Goal: Transaction & Acquisition: Purchase product/service

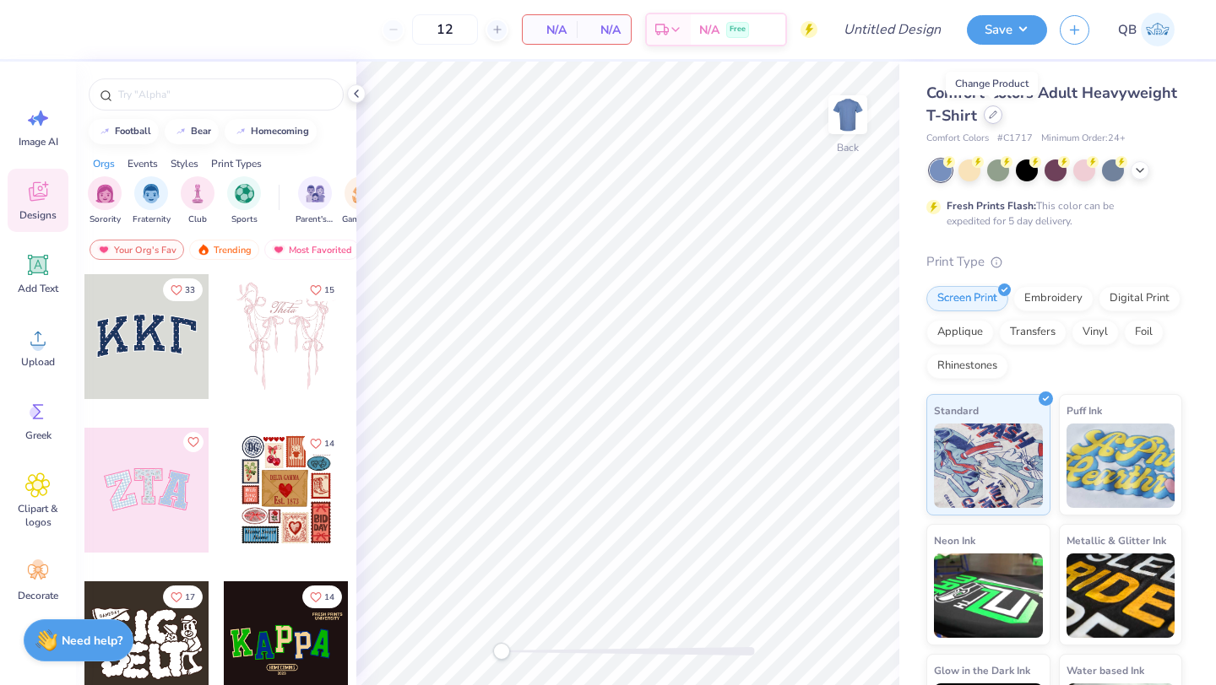
click at [986, 119] on div at bounding box center [992, 115] width 19 height 19
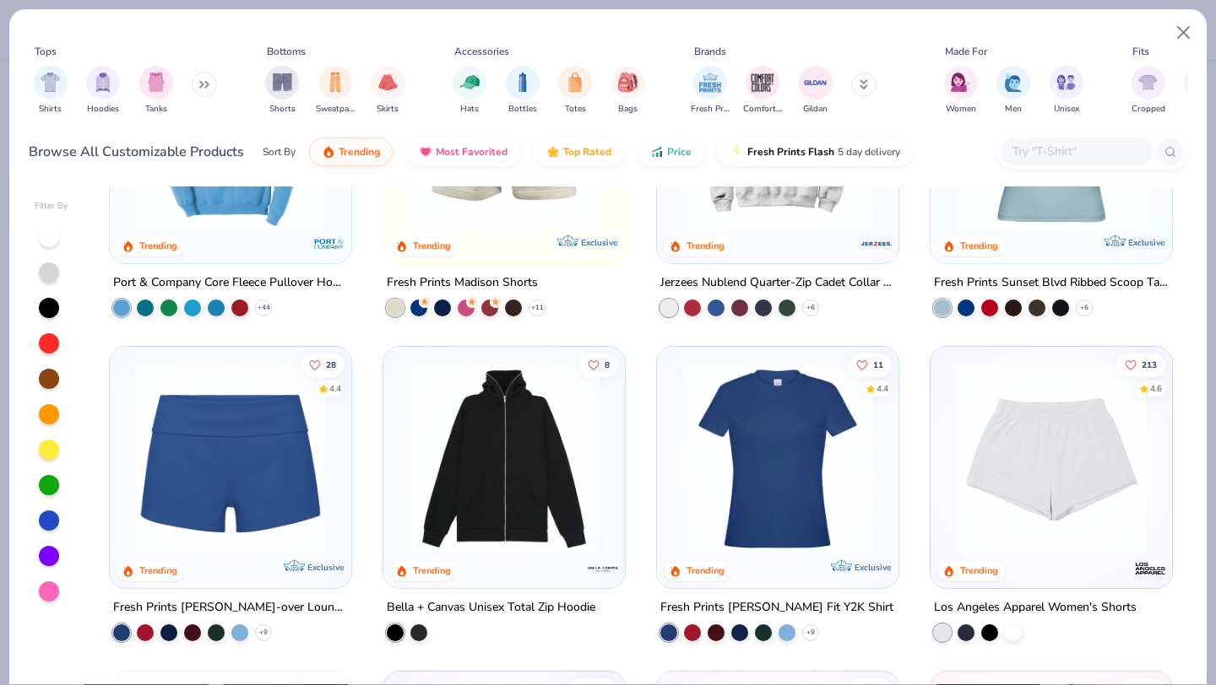
scroll to position [1474, 0]
click at [270, 469] on img at bounding box center [231, 458] width 208 height 191
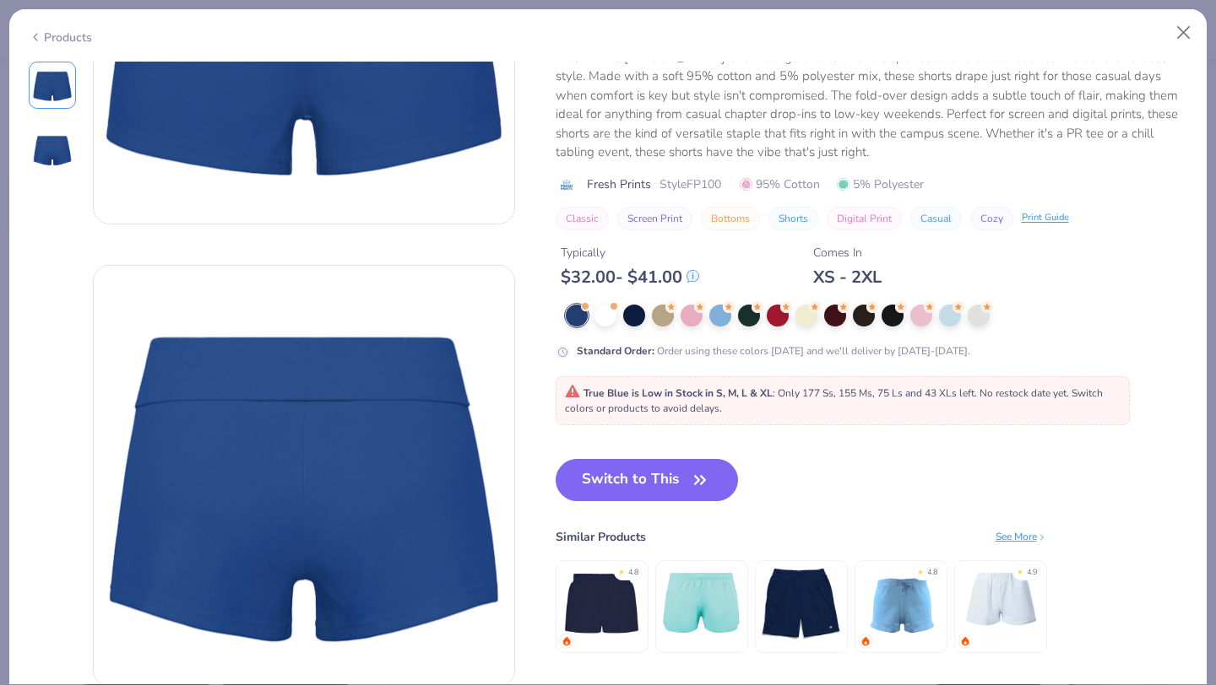
scroll to position [255, 0]
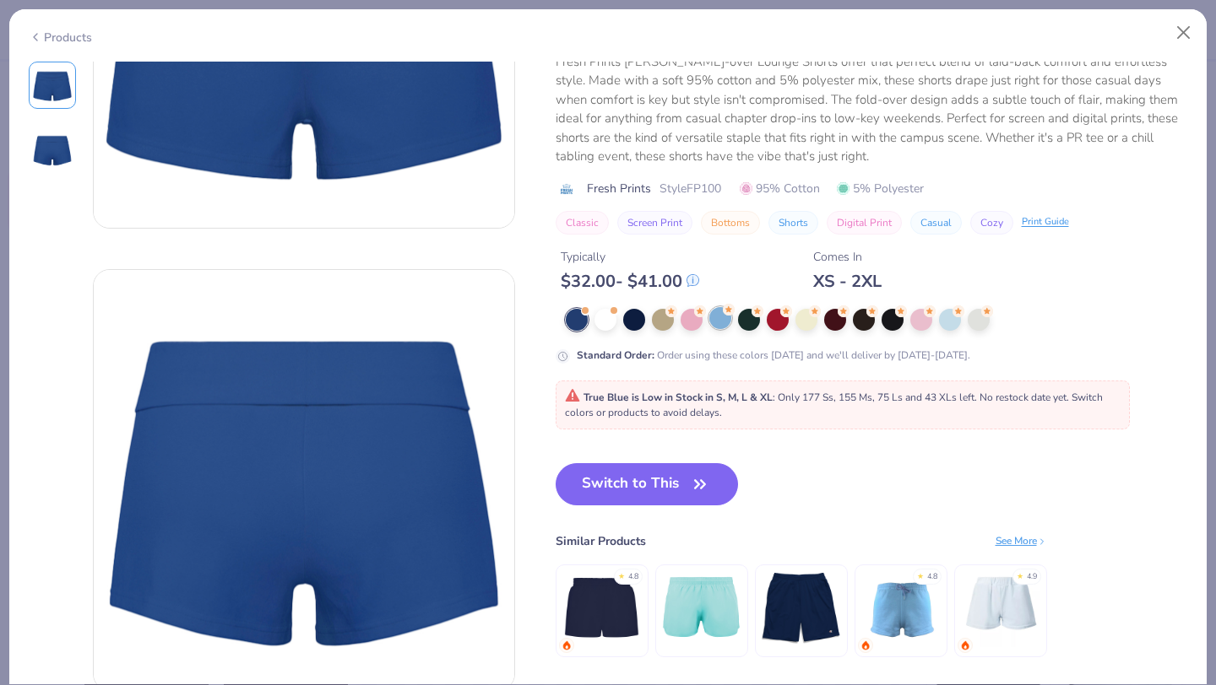
click at [720, 325] on div at bounding box center [720, 318] width 22 height 22
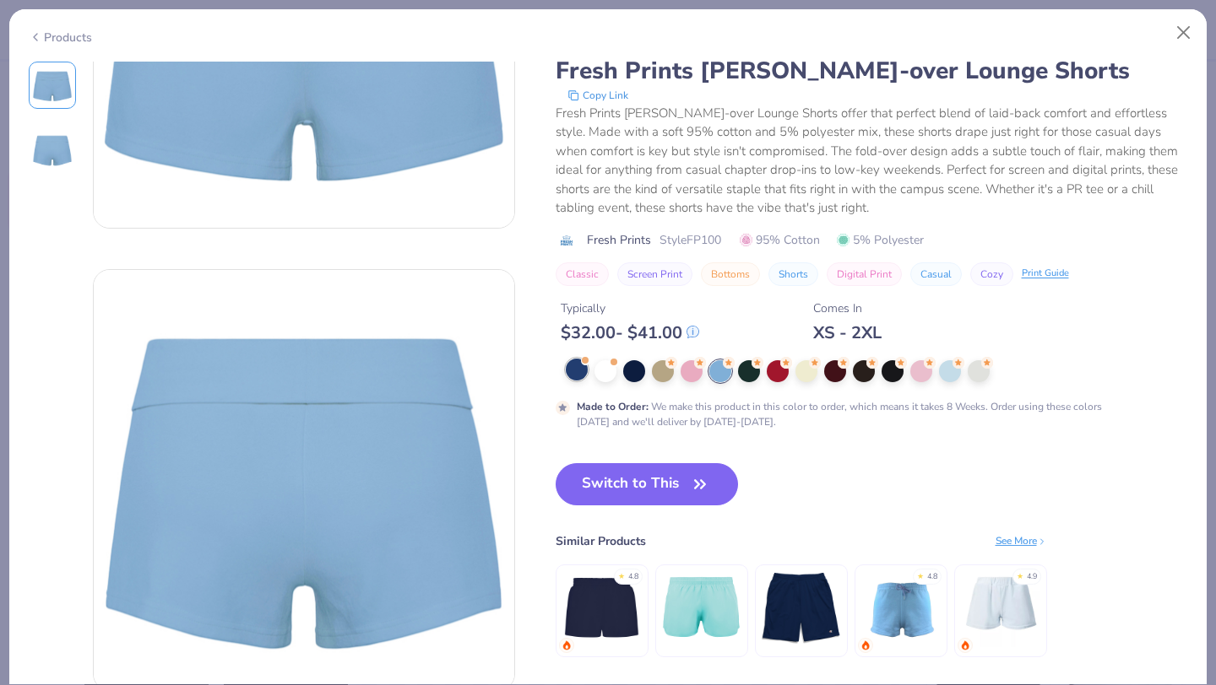
click at [580, 371] on div at bounding box center [577, 370] width 22 height 22
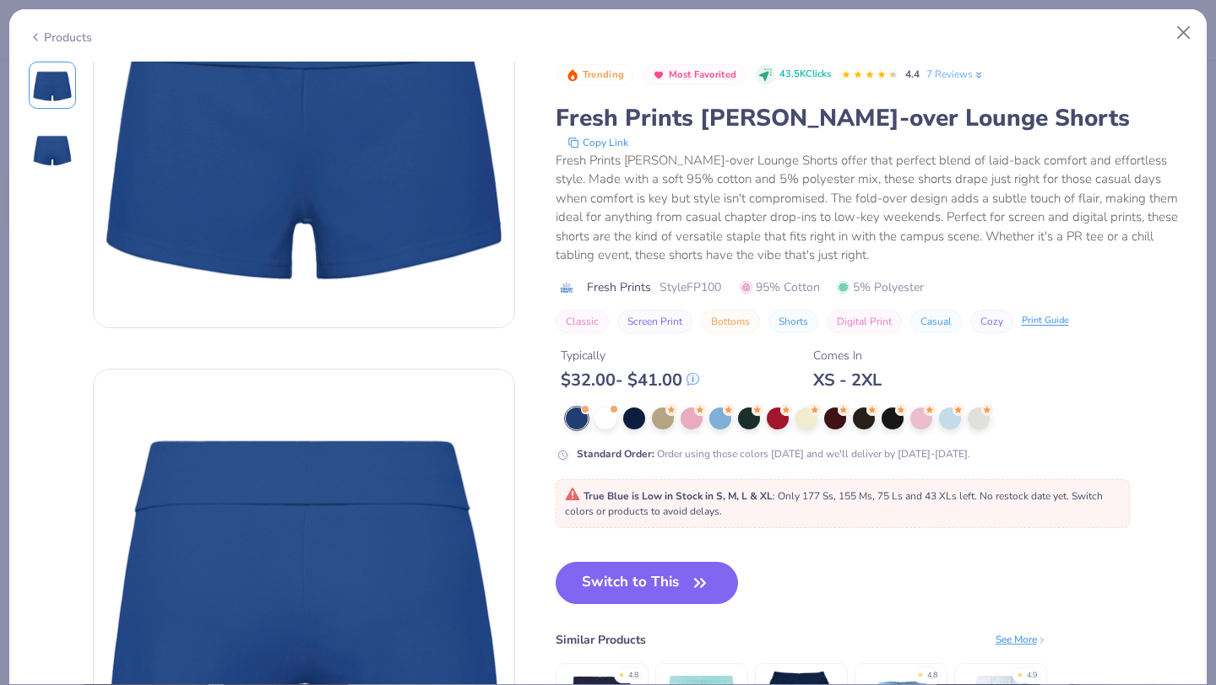
scroll to position [150, 0]
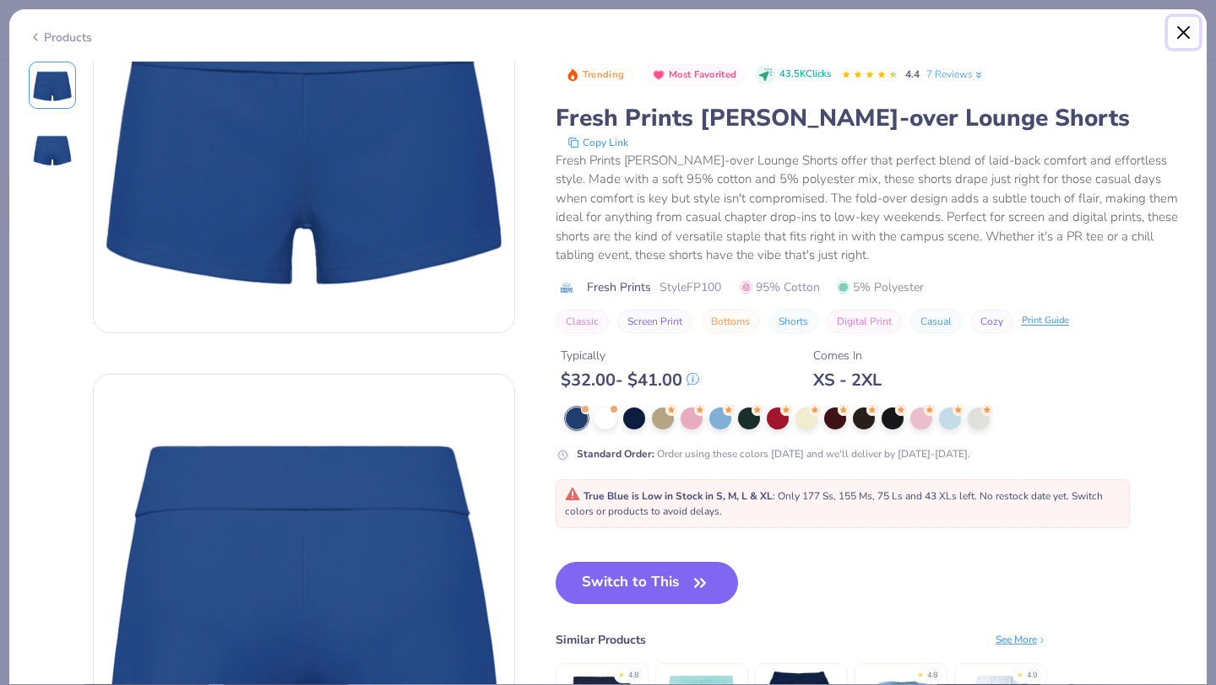
click at [1186, 32] on button "Close" at bounding box center [1183, 33] width 32 height 32
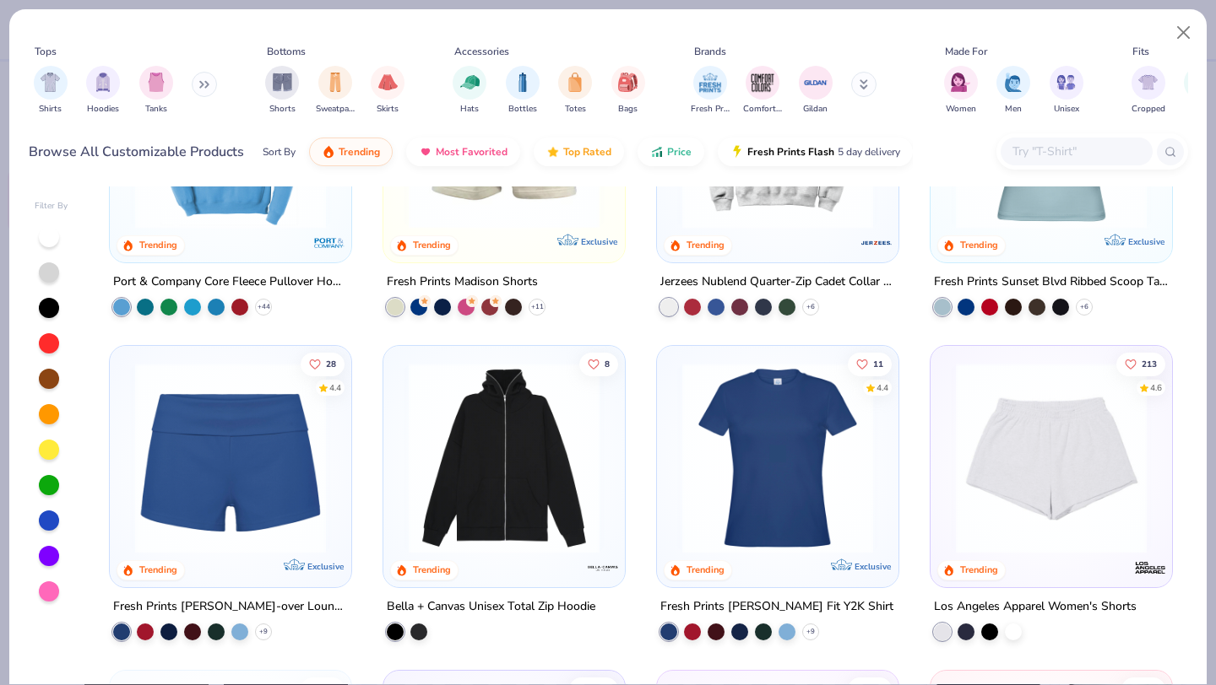
click at [229, 467] on img at bounding box center [231, 458] width 208 height 191
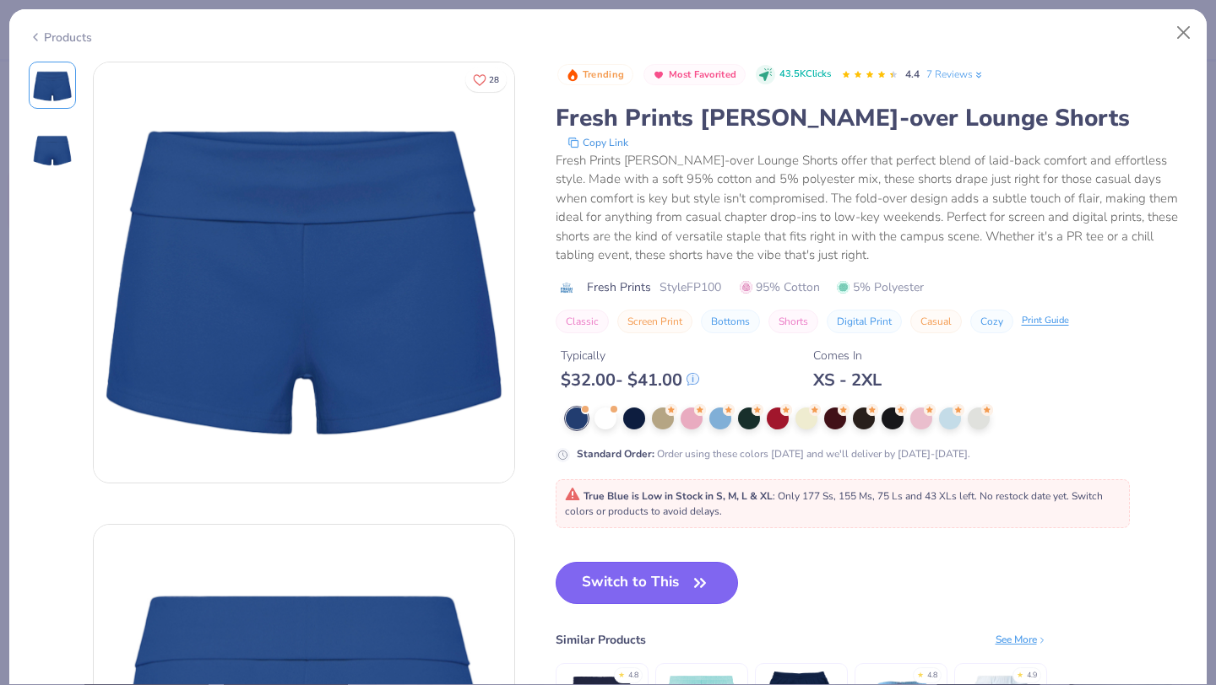
click at [666, 580] on button "Switch to This" at bounding box center [646, 583] width 183 height 42
type input "50"
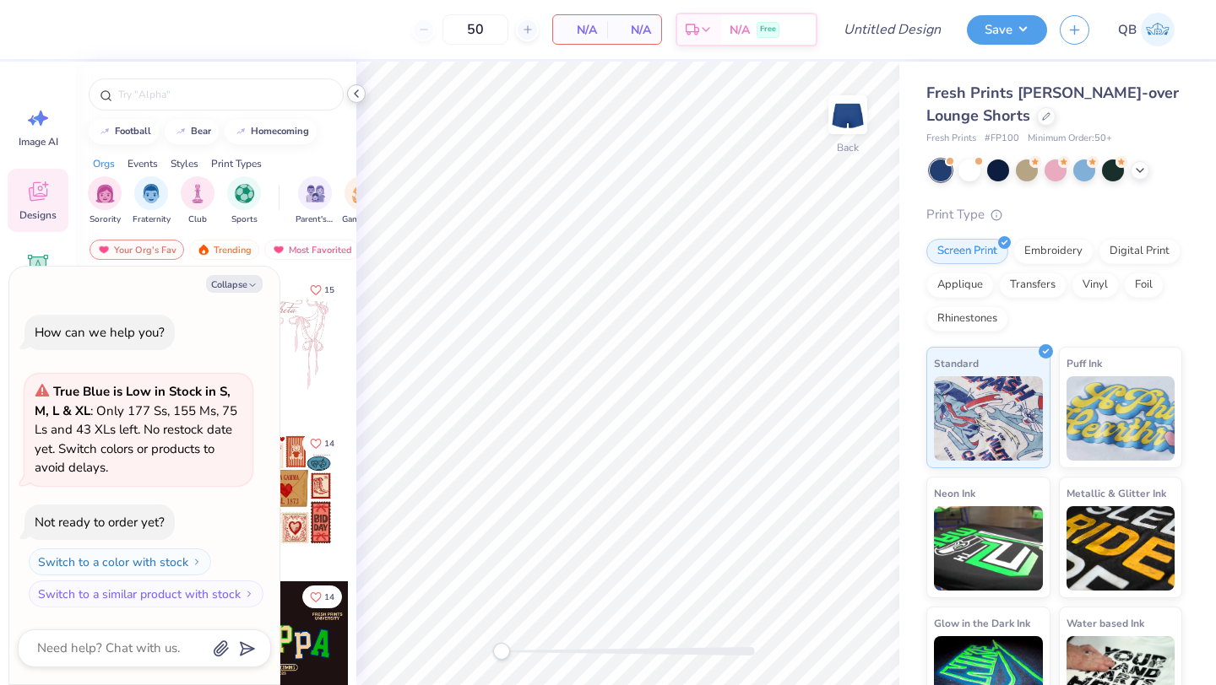
click at [353, 92] on icon at bounding box center [356, 94] width 14 height 14
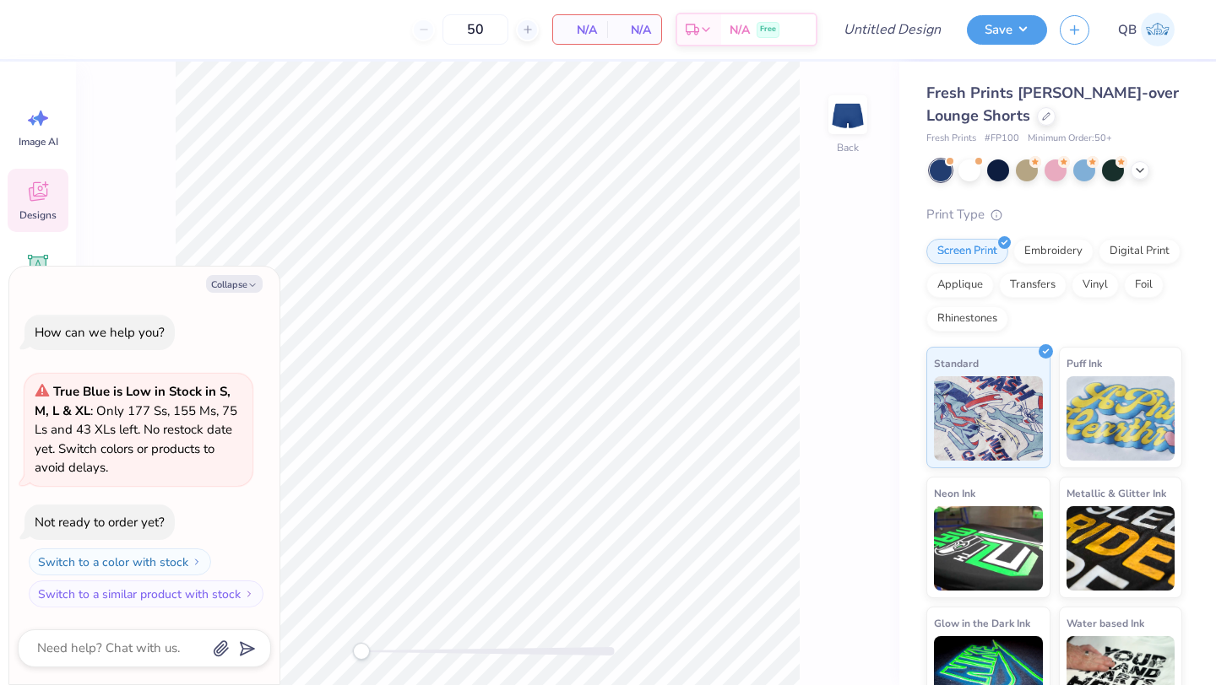
click at [229, 295] on div "Collapse How can we help you? True Blue is Low in Stock in S, M, L & XL : Only …" at bounding box center [144, 476] width 270 height 419
click at [229, 284] on button "Collapse" at bounding box center [234, 284] width 57 height 18
type textarea "x"
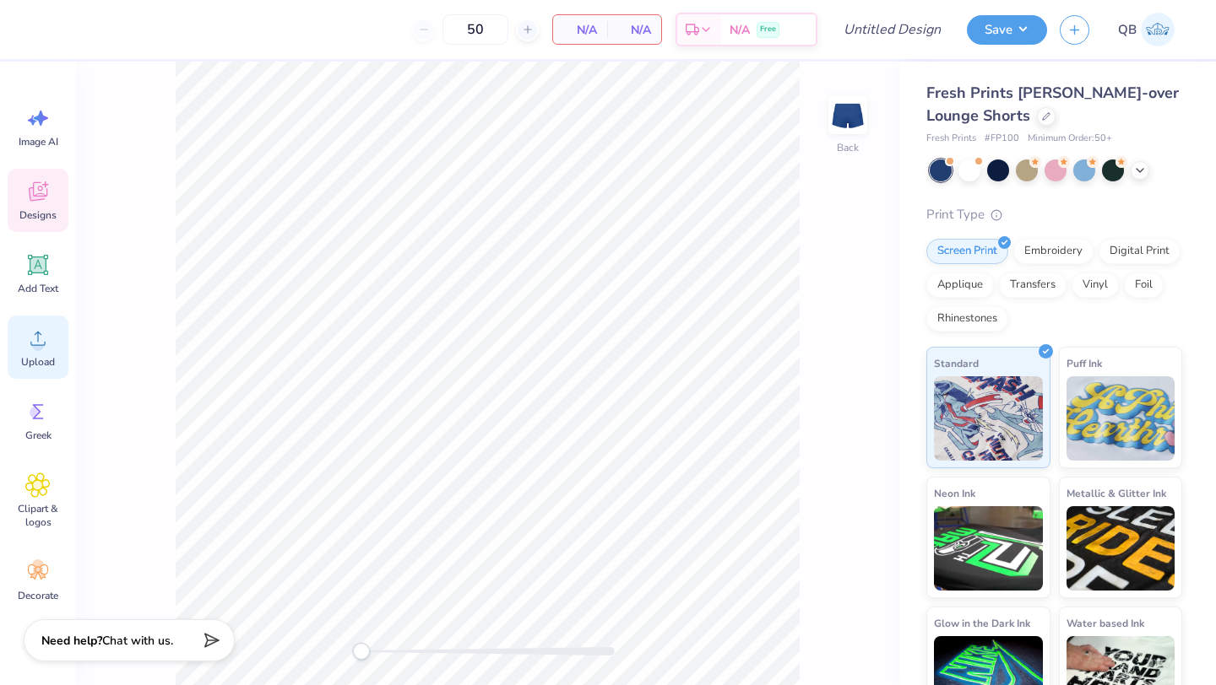
click at [34, 347] on circle at bounding box center [38, 345] width 12 height 12
click at [36, 357] on span "Upload" at bounding box center [38, 362] width 34 height 14
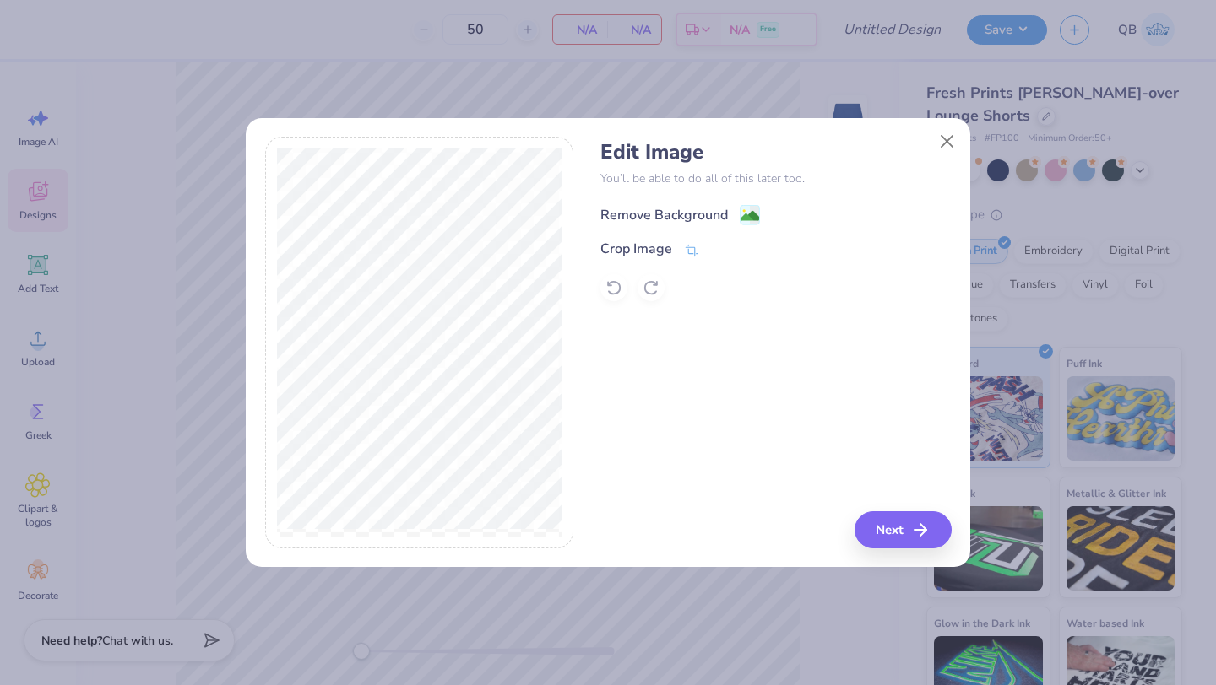
click at [754, 204] on span at bounding box center [749, 214] width 20 height 21
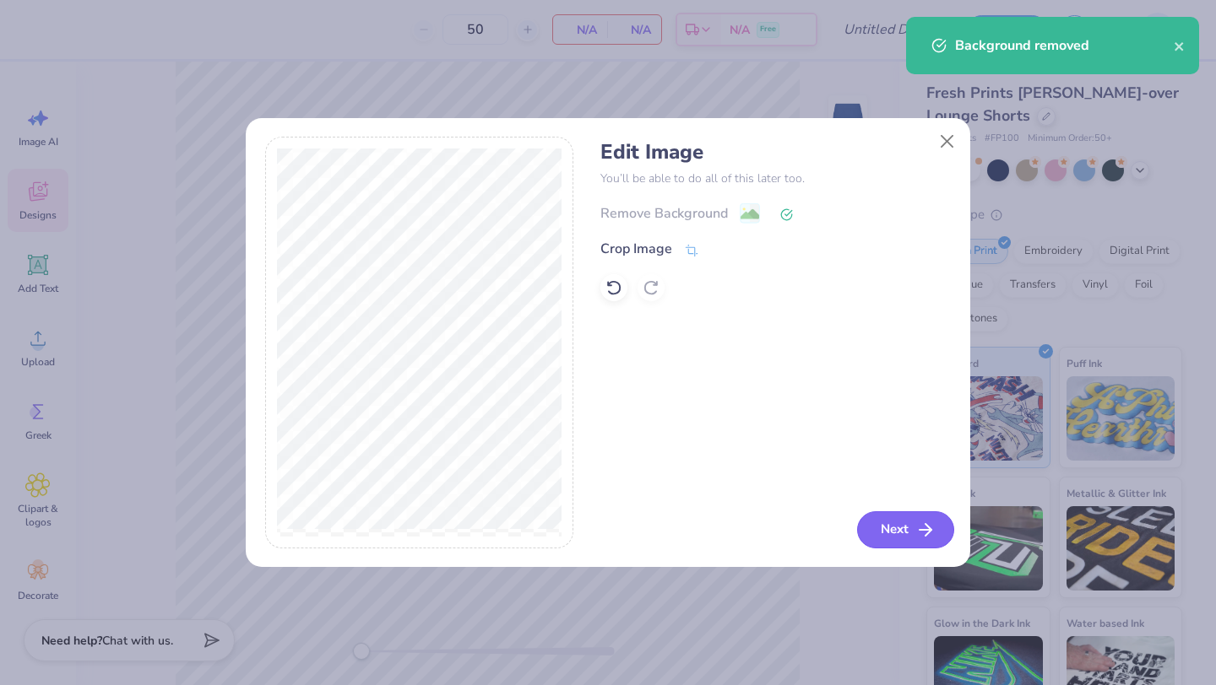
click at [896, 524] on button "Next" at bounding box center [905, 530] width 97 height 37
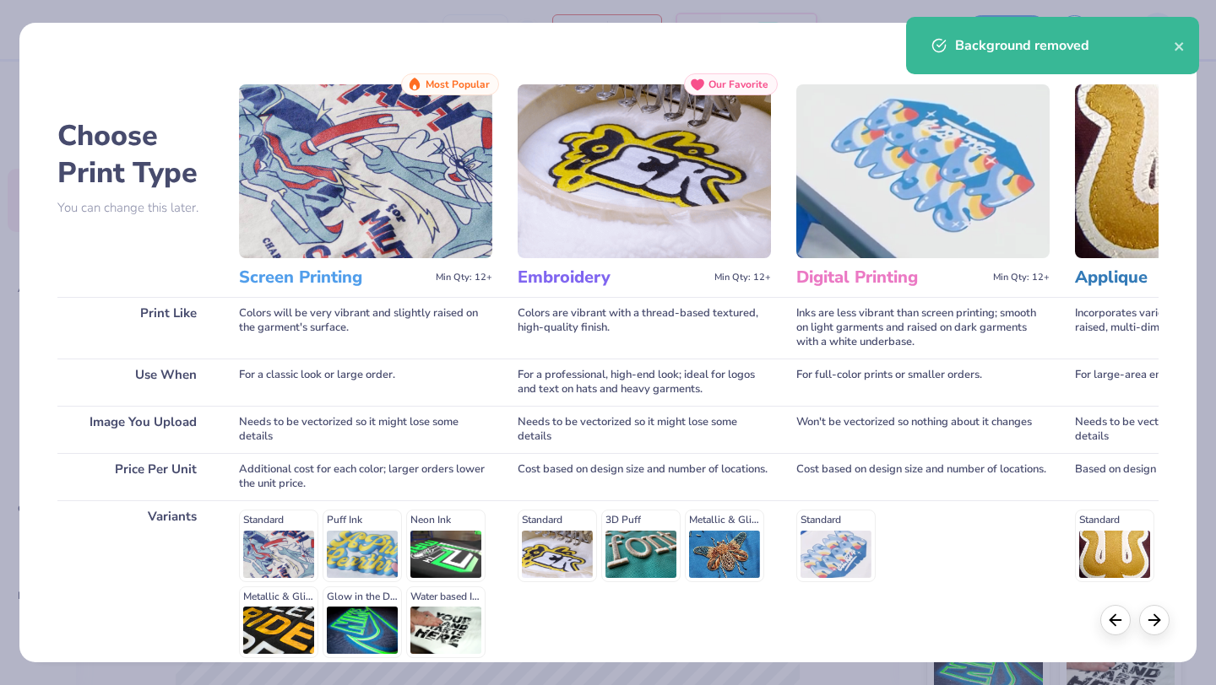
scroll to position [156, 0]
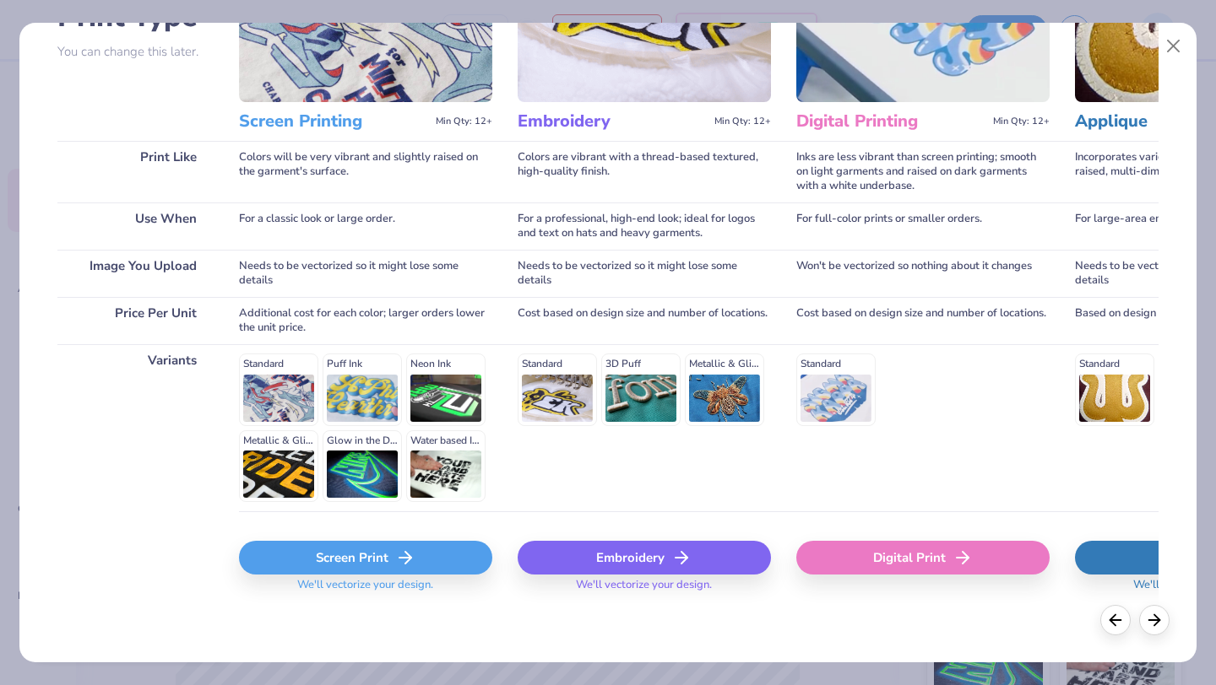
click at [372, 570] on div "Screen Print" at bounding box center [365, 558] width 253 height 34
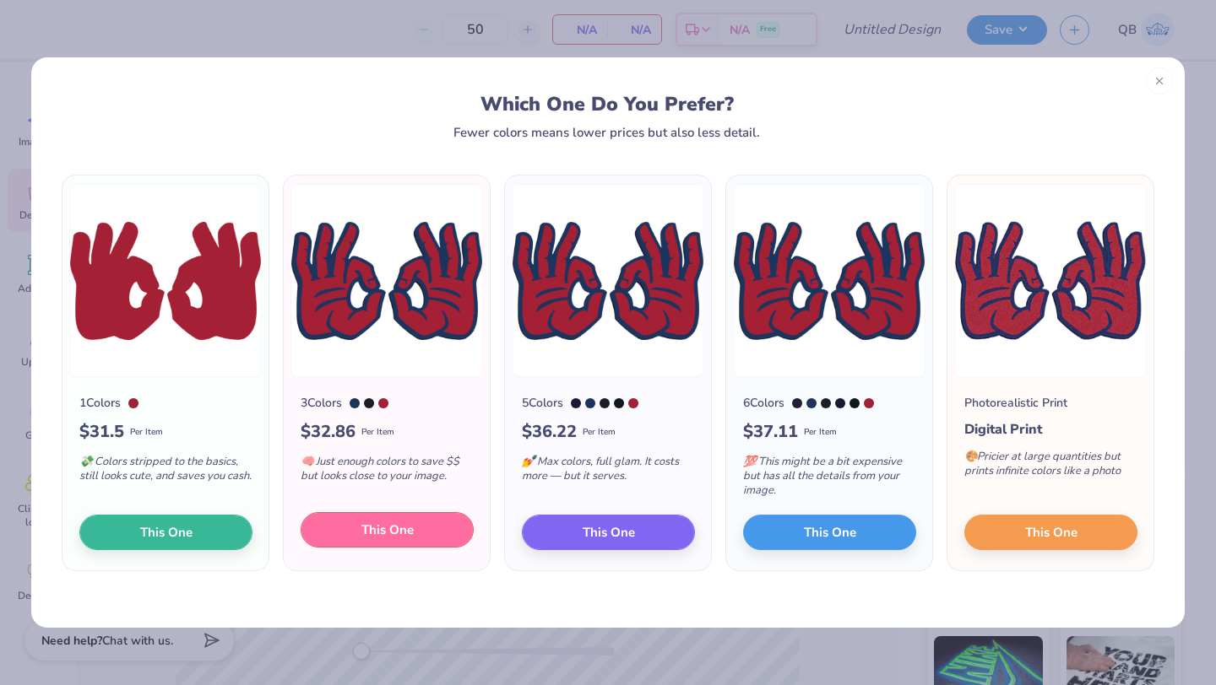
click at [393, 525] on span "This One" at bounding box center [387, 530] width 52 height 19
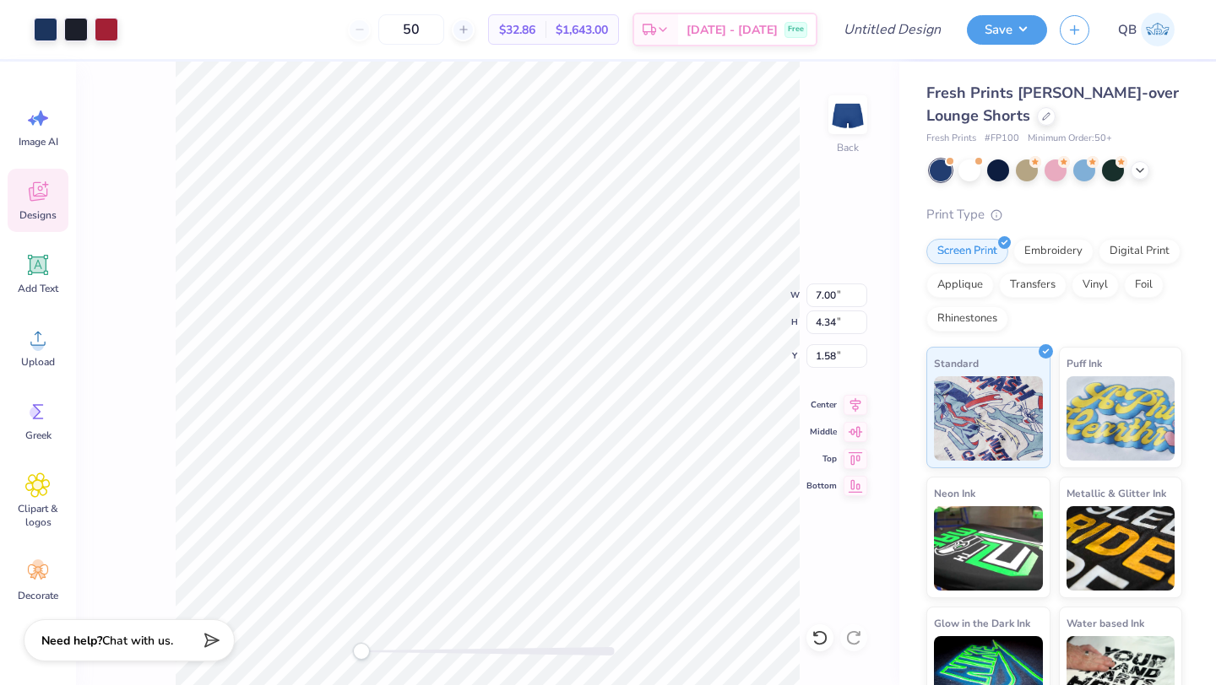
type input "1.56"
type input "0.97"
type input "4.95"
click at [847, 126] on img at bounding box center [848, 115] width 68 height 68
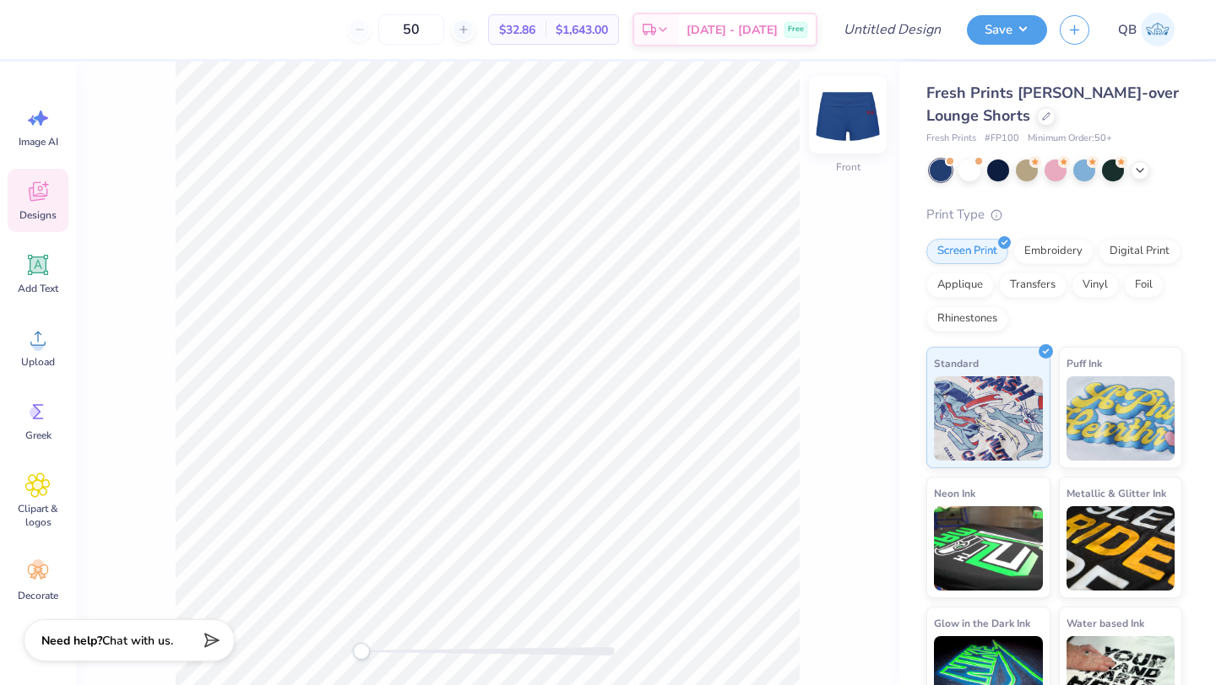
click at [844, 102] on img at bounding box center [848, 115] width 68 height 68
click at [1042, 120] on div at bounding box center [1046, 115] width 19 height 19
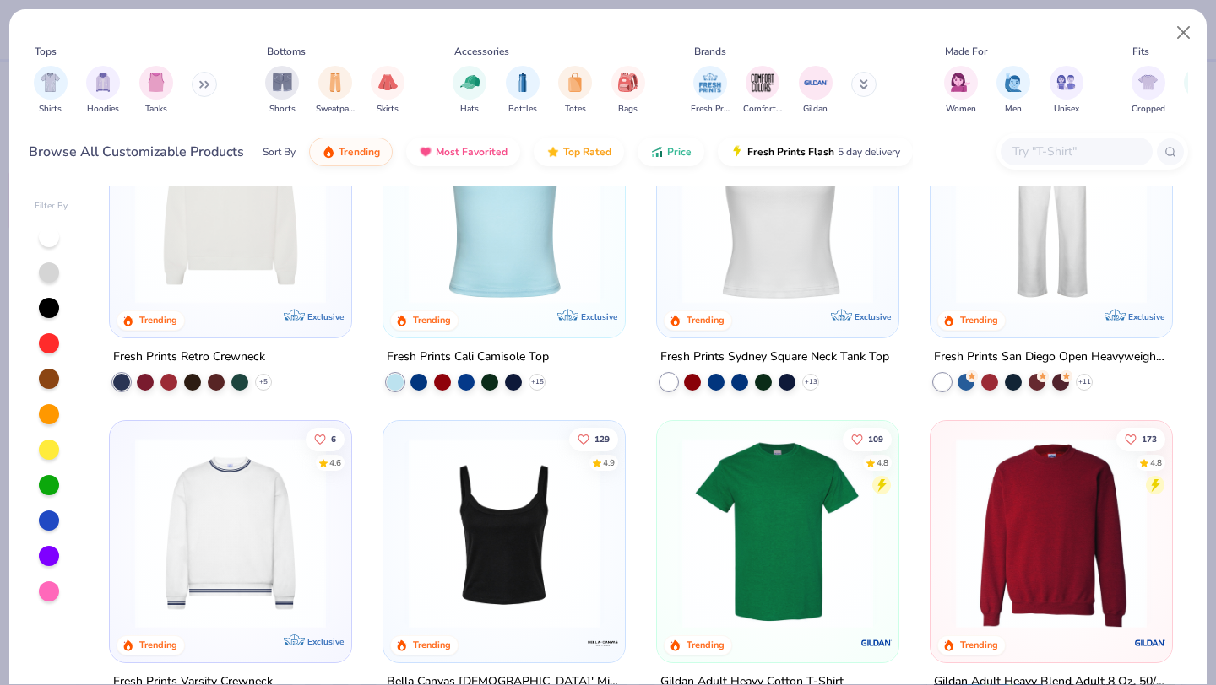
scroll to position [468, 0]
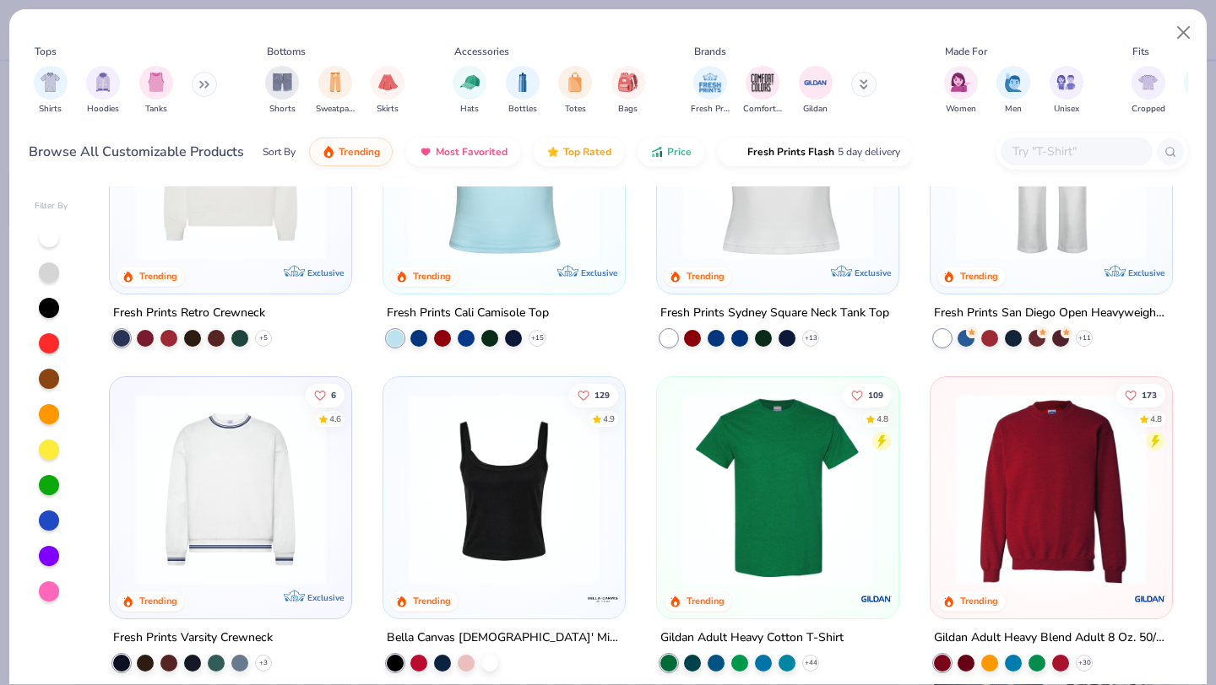
click at [560, 235] on img at bounding box center [504, 164] width 208 height 191
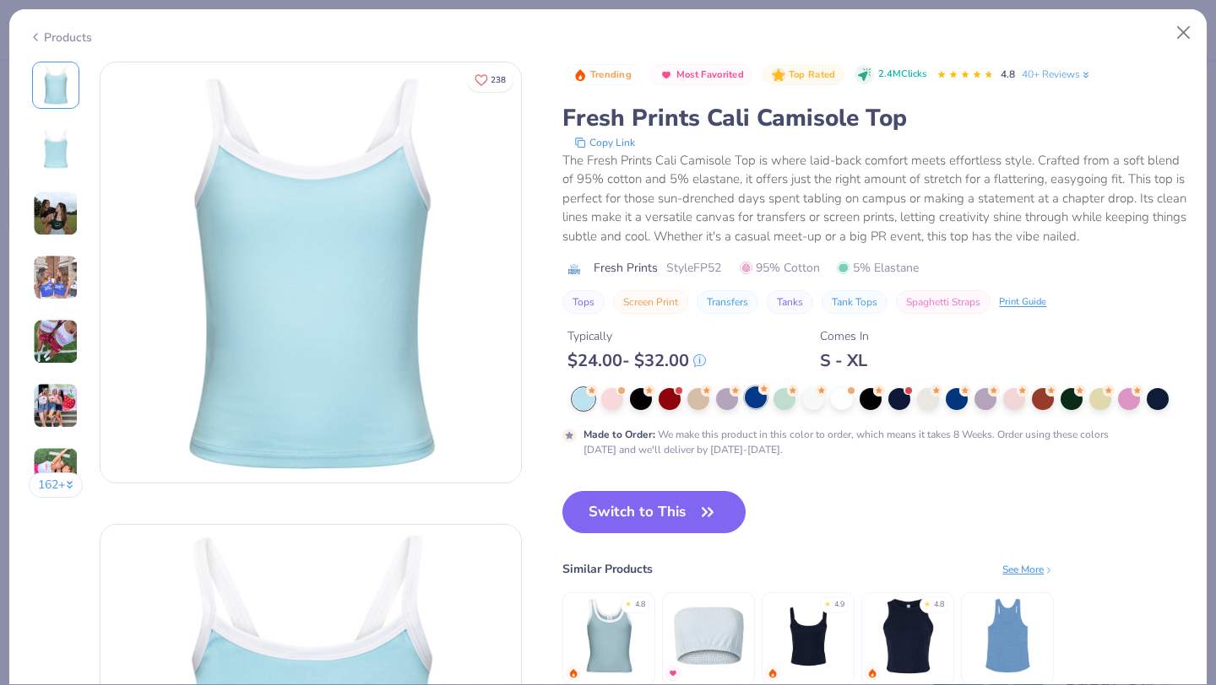
click at [751, 408] on div at bounding box center [756, 398] width 22 height 22
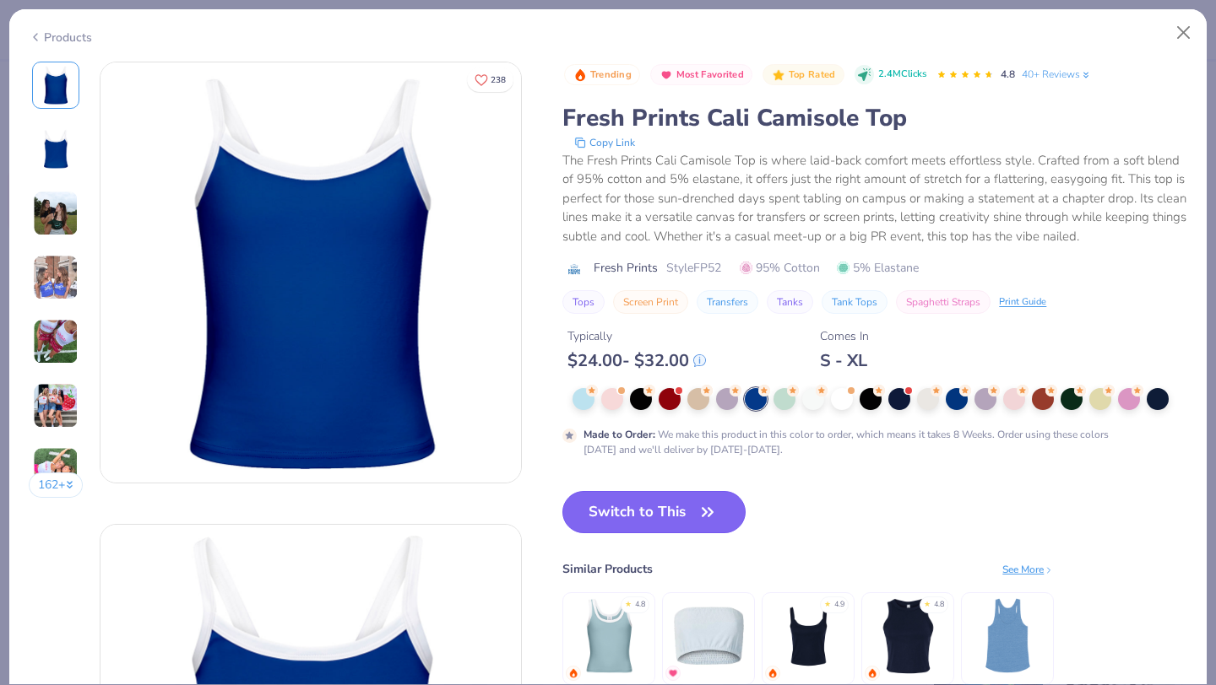
click at [598, 528] on button "Switch to This" at bounding box center [653, 512] width 183 height 42
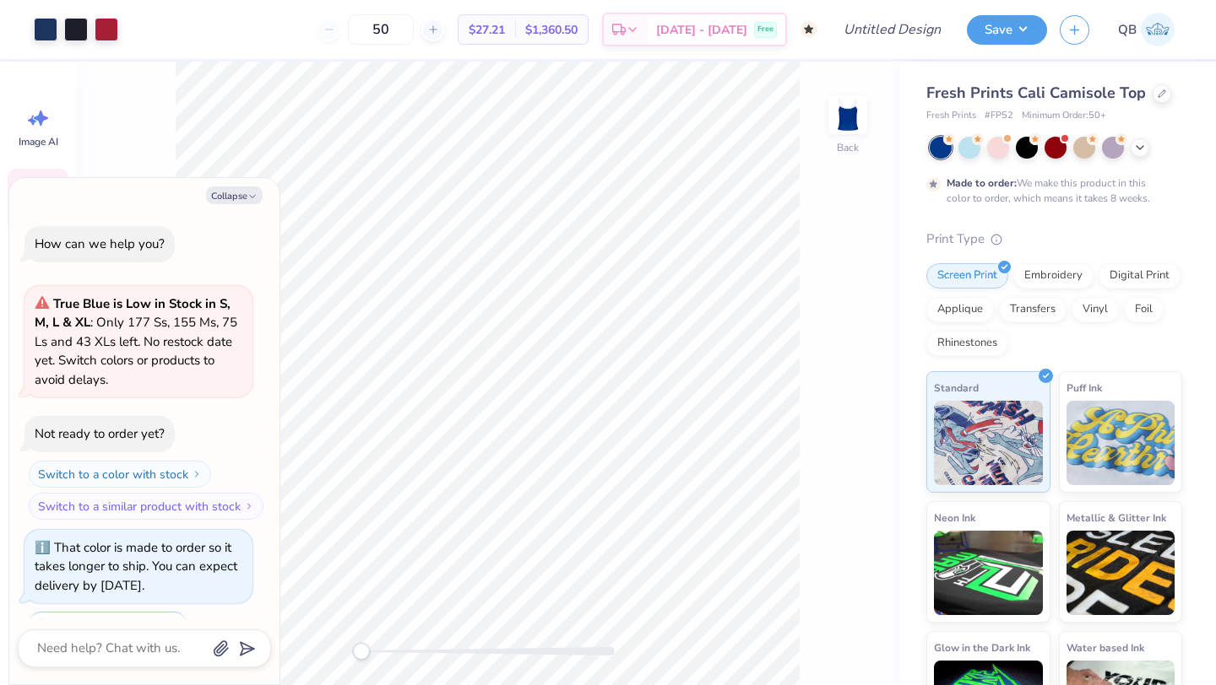
scroll to position [71, 0]
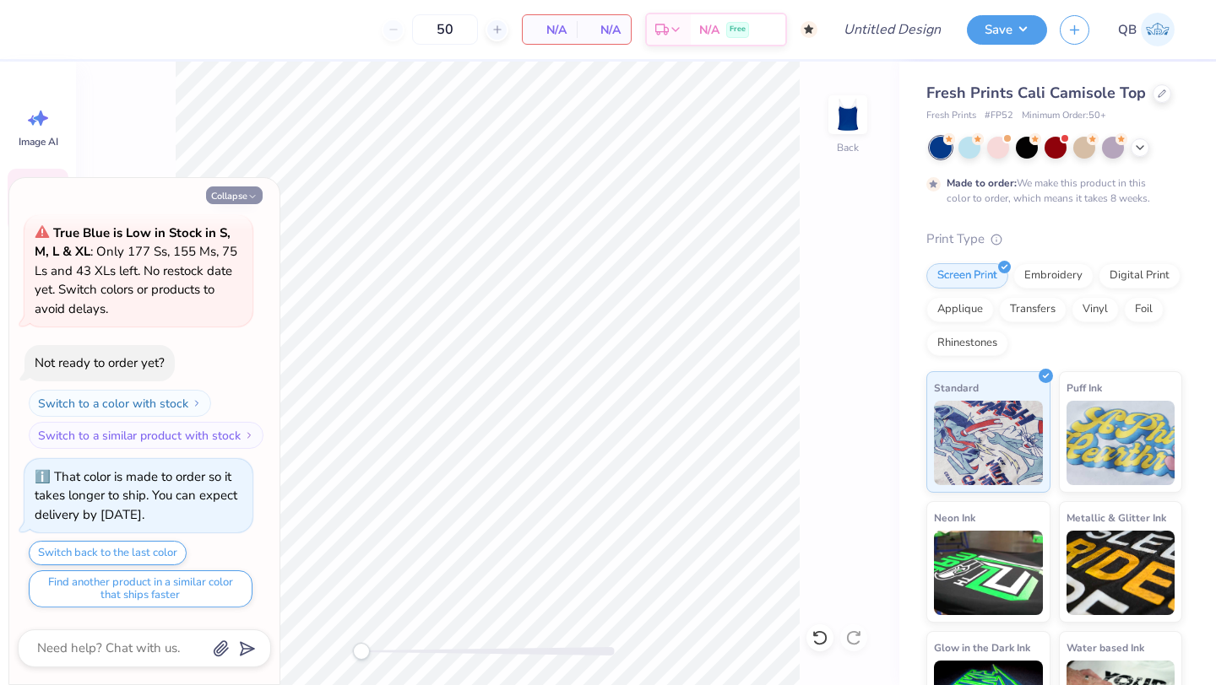
click at [226, 196] on button "Collapse" at bounding box center [234, 196] width 57 height 18
type textarea "x"
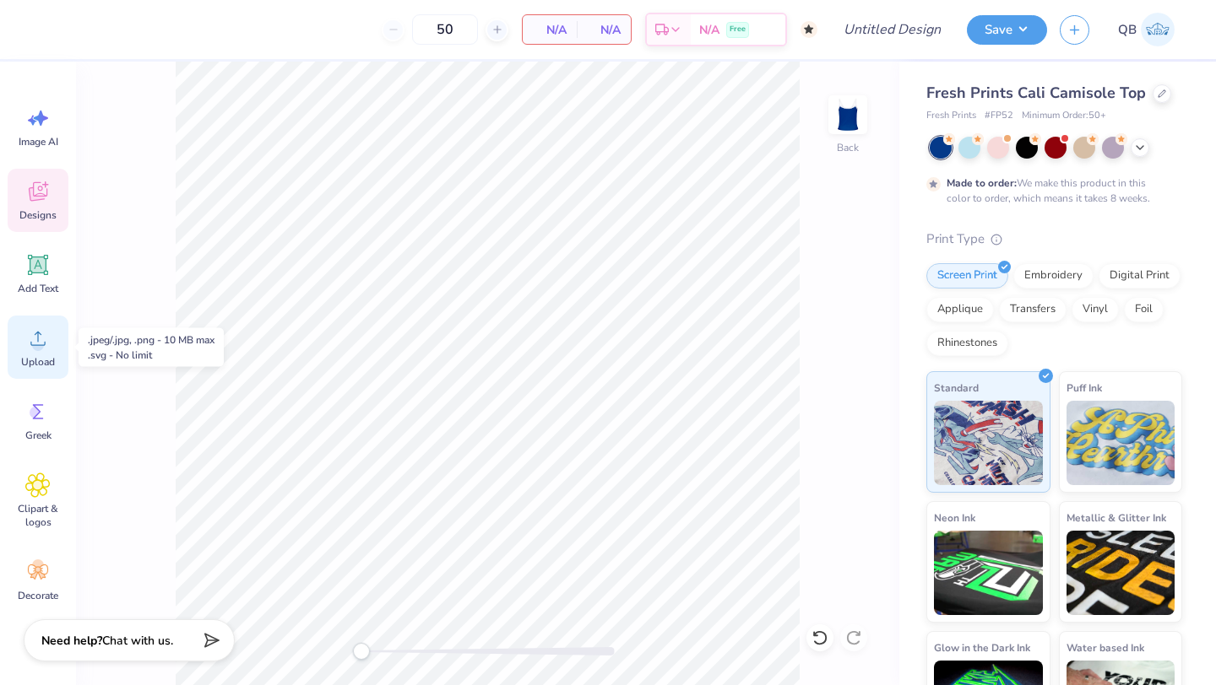
click at [41, 362] on span "Upload" at bounding box center [38, 362] width 34 height 14
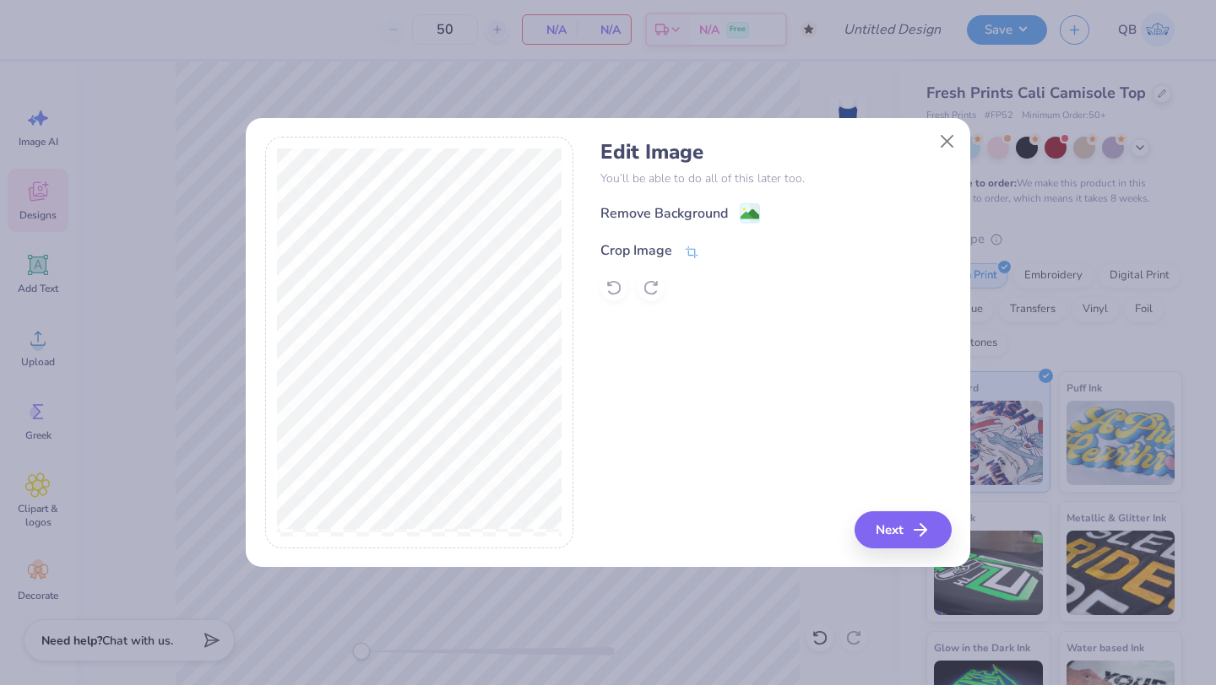
click at [680, 253] on div "Crop Image" at bounding box center [649, 251] width 99 height 20
click at [717, 251] on polyline at bounding box center [720, 248] width 7 height 5
click at [749, 216] on image at bounding box center [749, 216] width 19 height 19
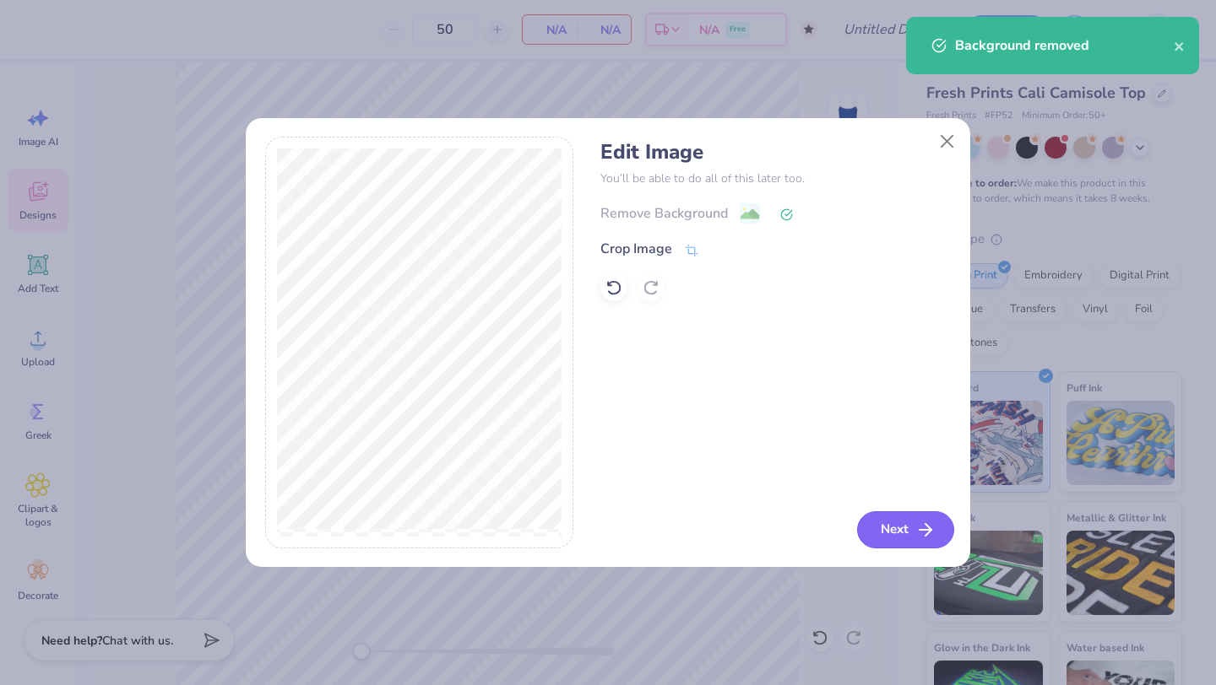
click at [901, 533] on button "Next" at bounding box center [905, 530] width 97 height 37
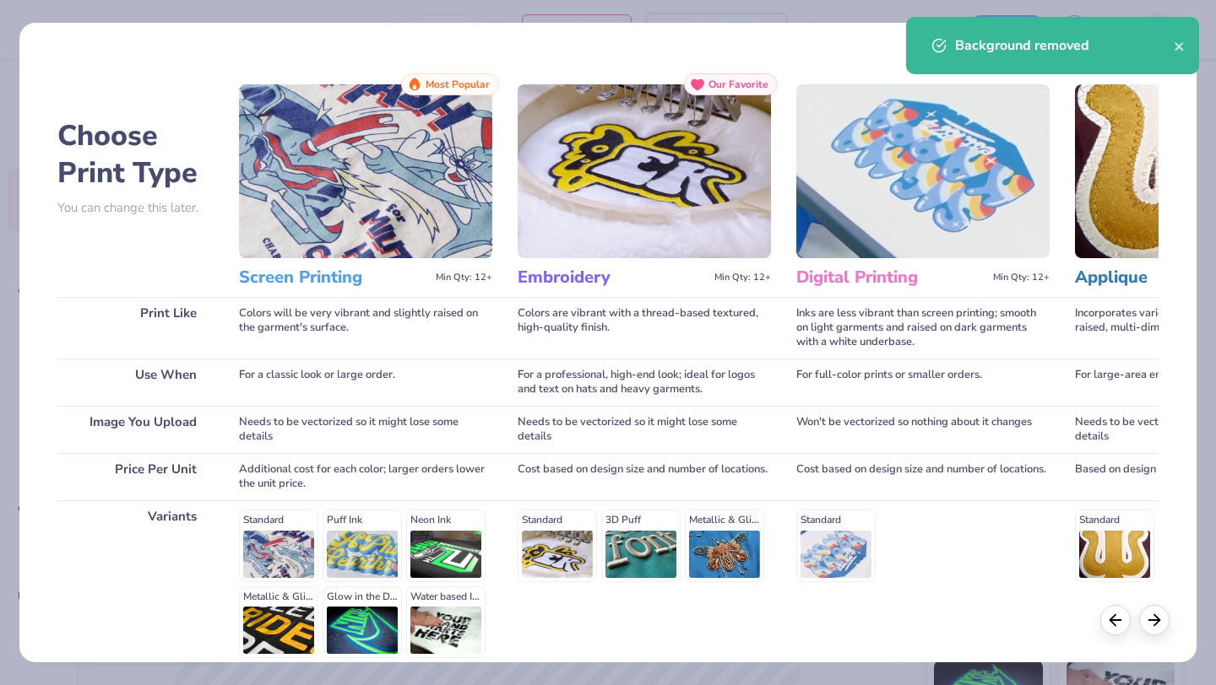
scroll to position [156, 0]
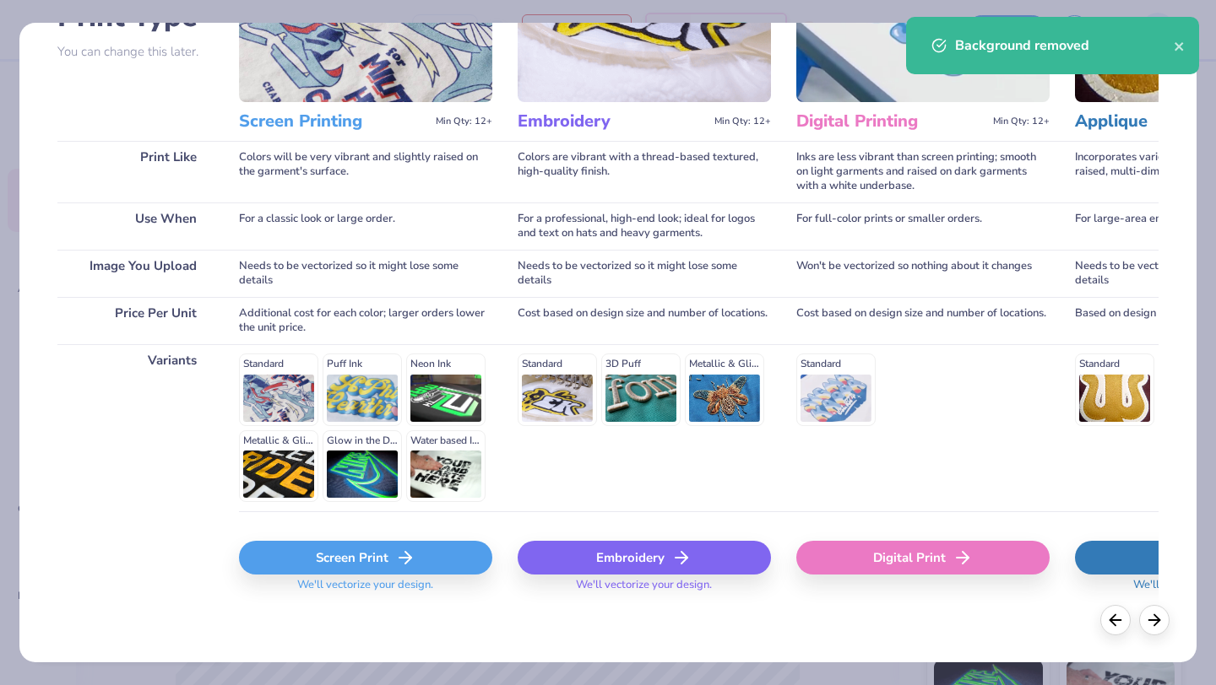
click at [354, 568] on div "Screen Print" at bounding box center [365, 558] width 253 height 34
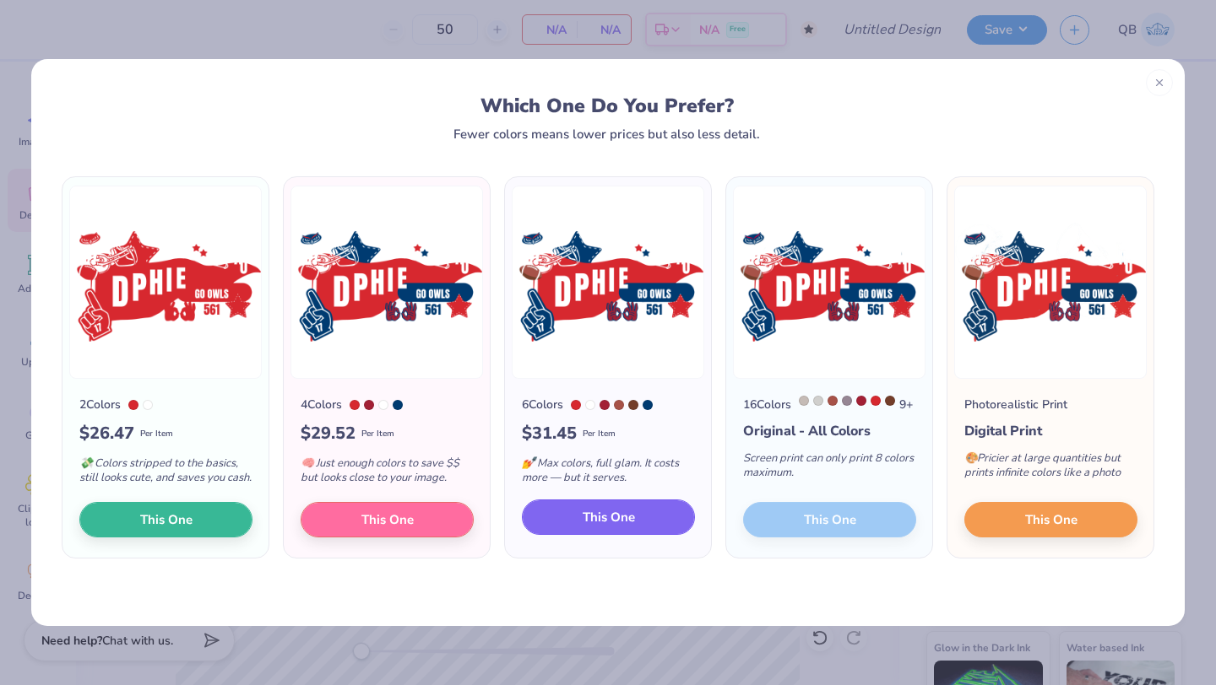
click at [636, 518] on button "This One" at bounding box center [608, 517] width 173 height 35
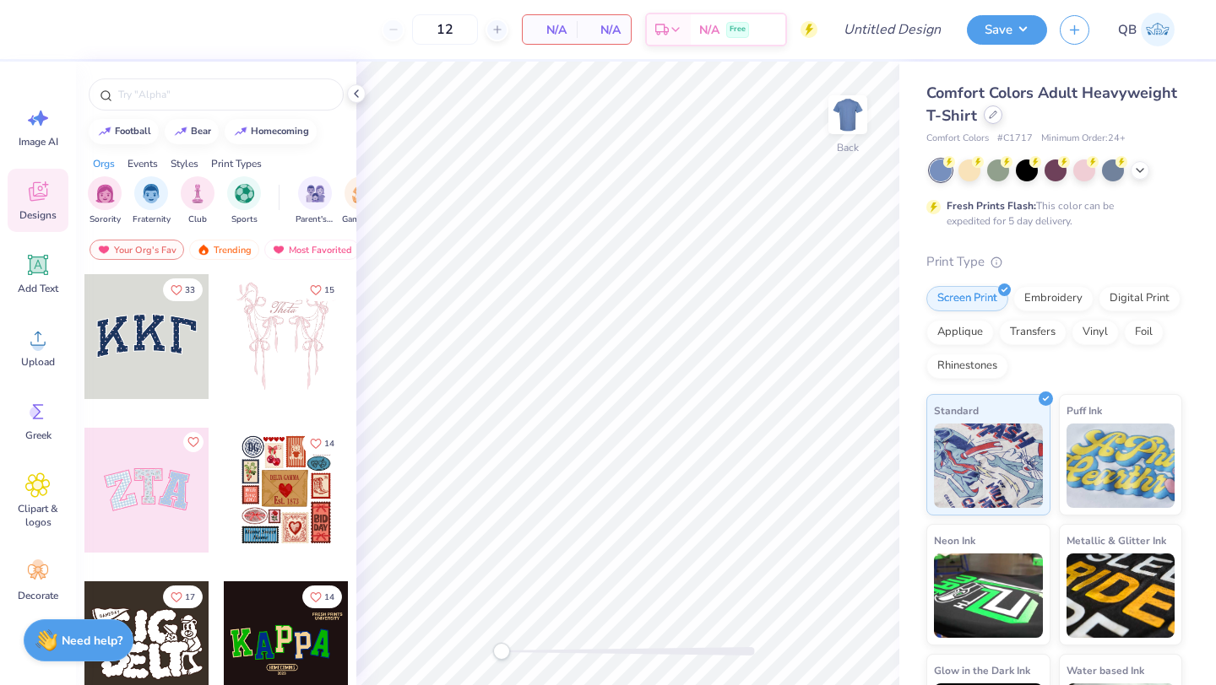
click at [994, 115] on icon at bounding box center [992, 115] width 8 height 8
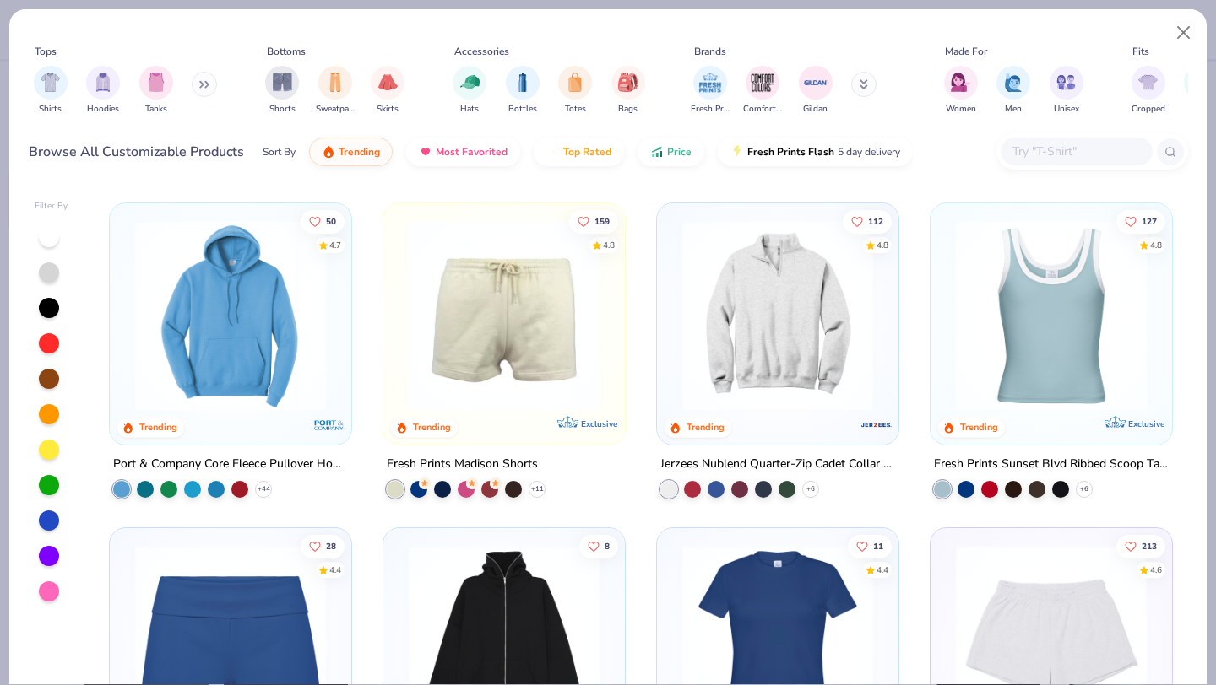
scroll to position [1628, 0]
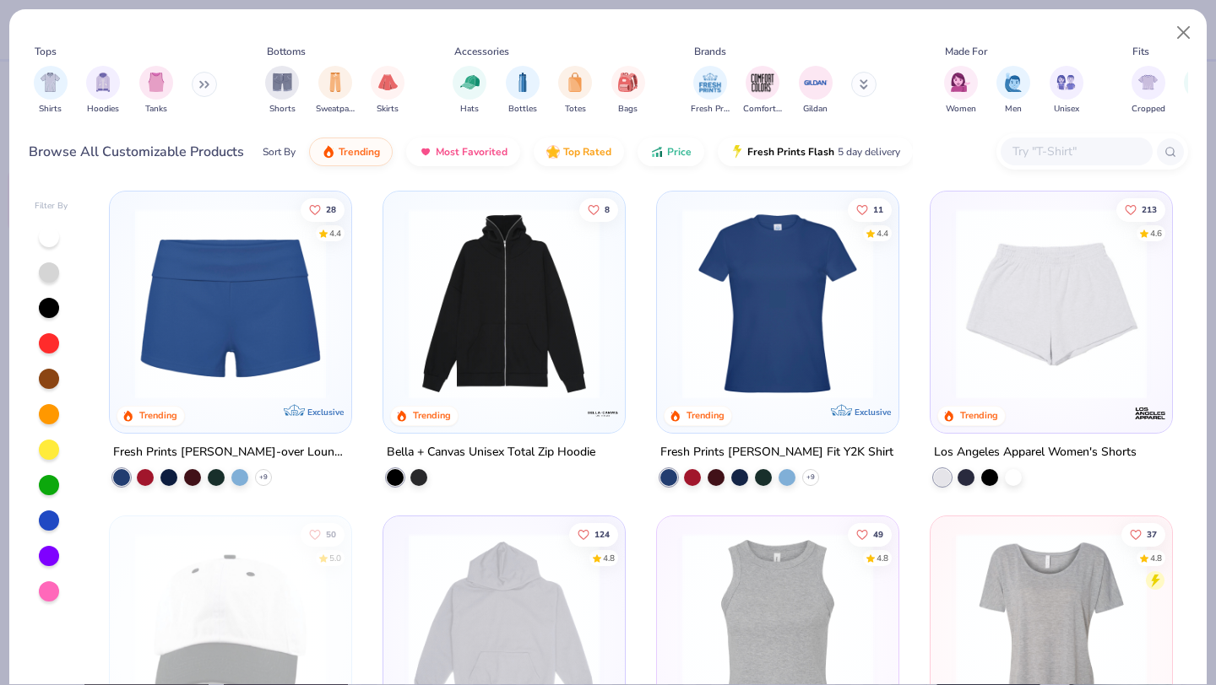
click at [289, 371] on img at bounding box center [231, 304] width 208 height 191
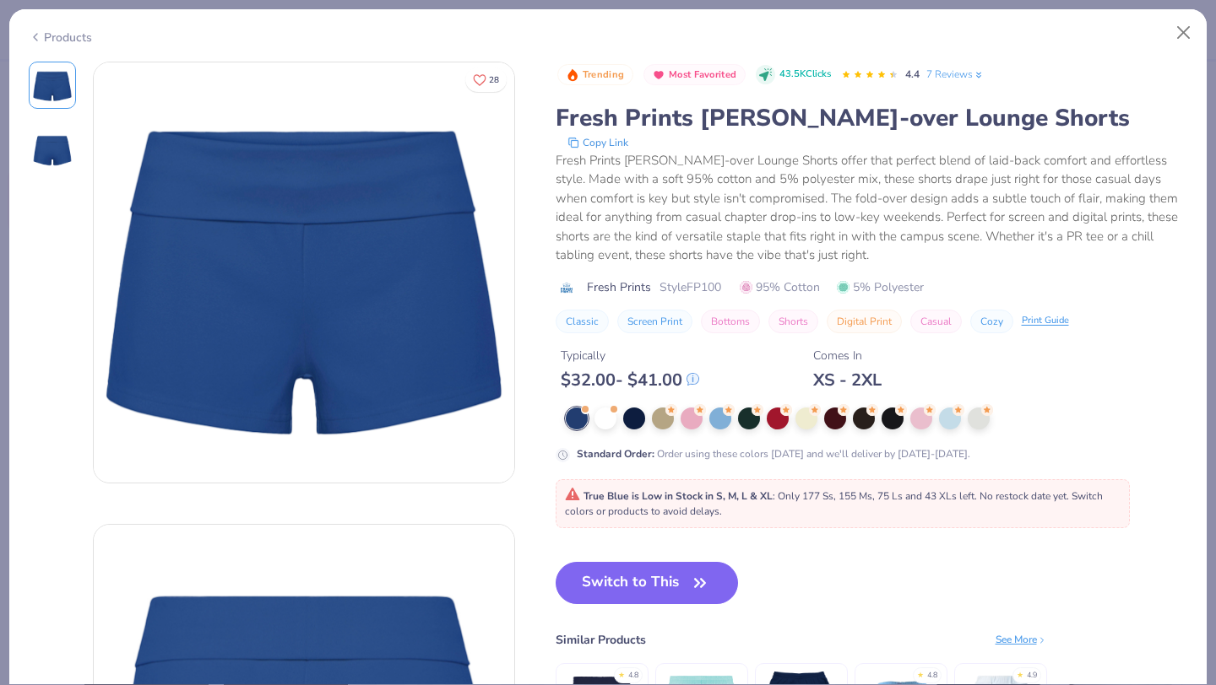
click at [591, 417] on div at bounding box center [877, 419] width 622 height 22
click at [613, 418] on div at bounding box center [605, 417] width 22 height 22
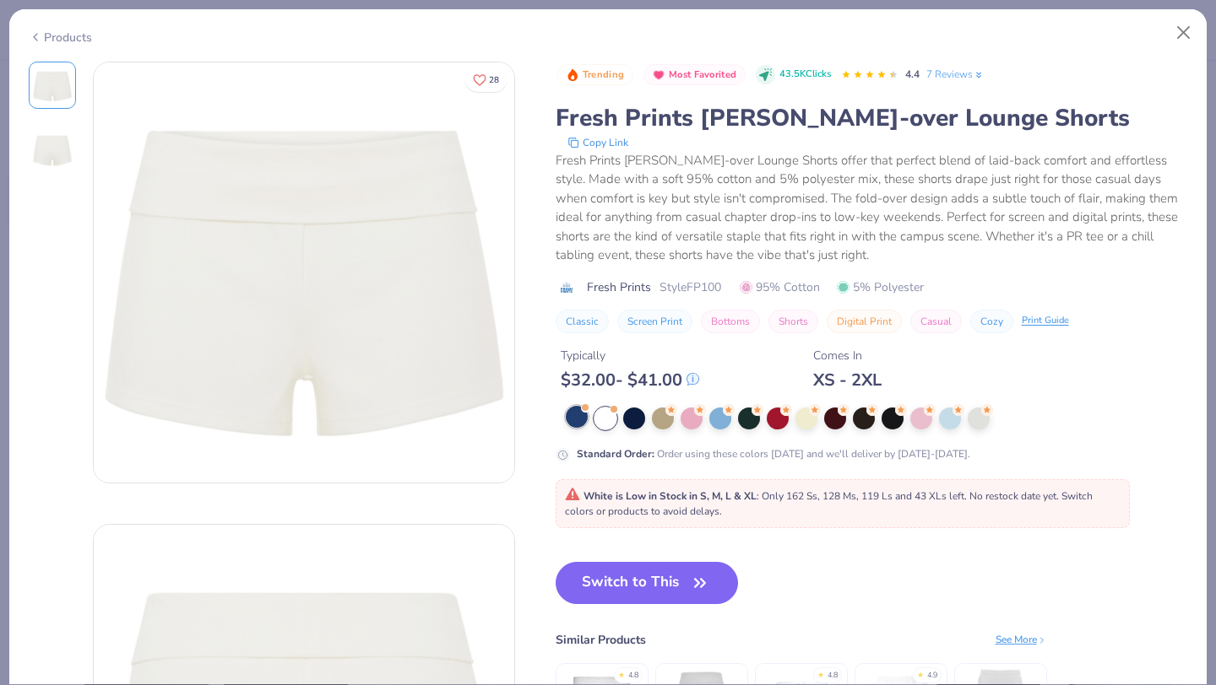
click at [577, 422] on div at bounding box center [577, 417] width 22 height 22
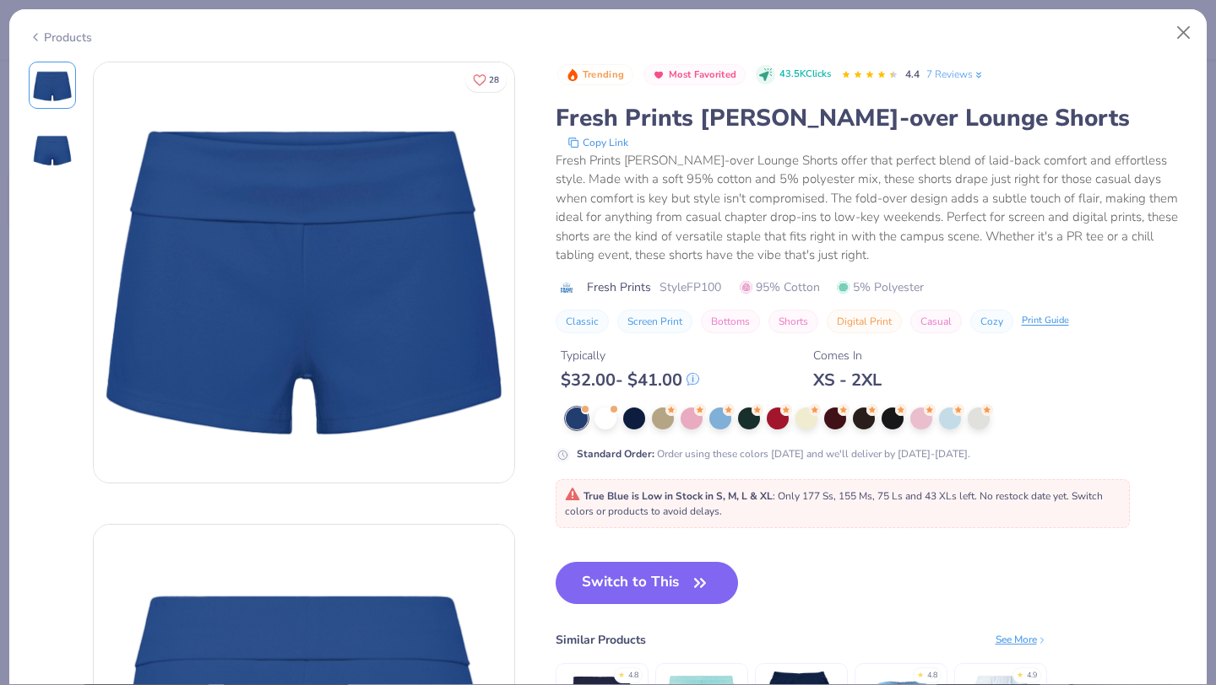
drag, startPoint x: 620, startPoint y: 577, endPoint x: 853, endPoint y: 1, distance: 621.5
click at [620, 577] on button "Switch to This" at bounding box center [646, 583] width 183 height 42
type input "50"
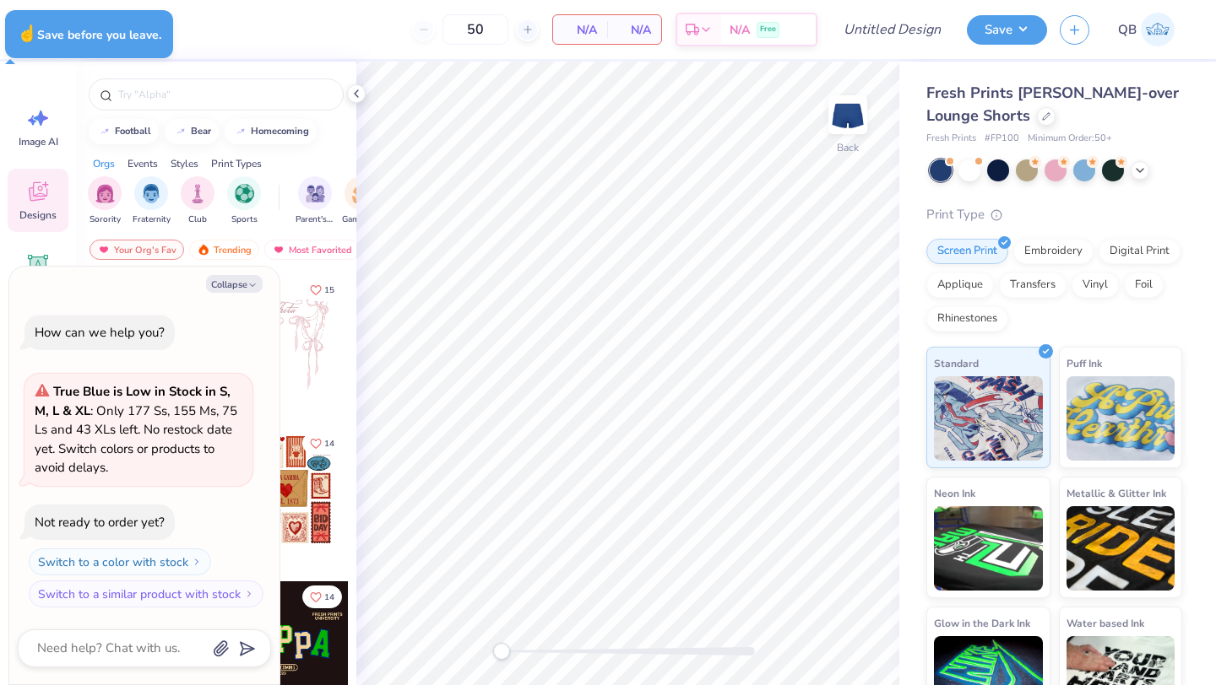
type textarea "x"
